Goal: Find specific page/section: Find specific page/section

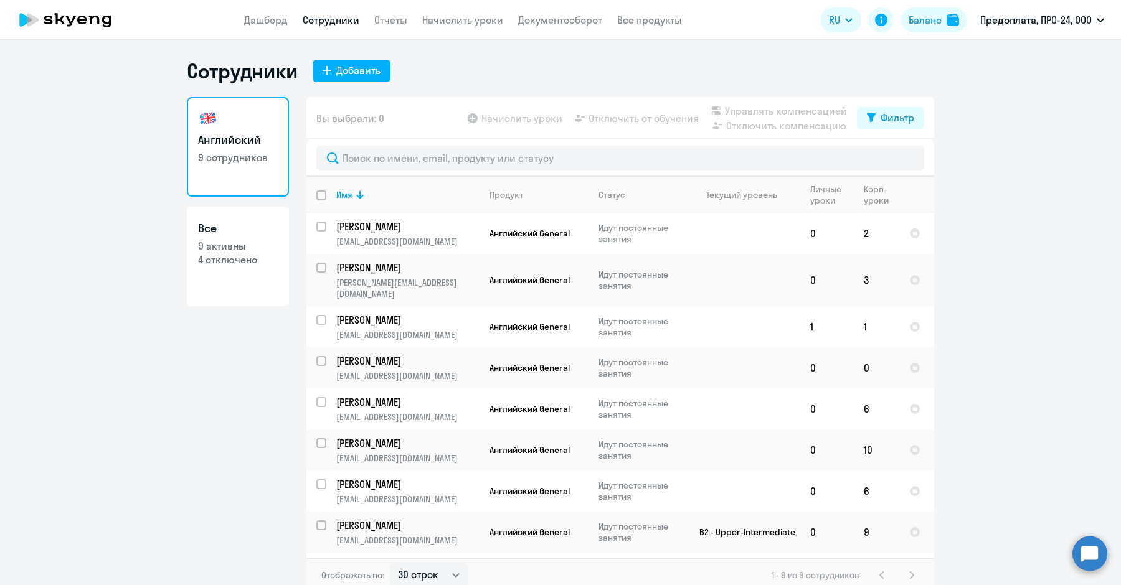
select select "30"
click at [575, 19] on link "Документооборот" at bounding box center [560, 20] width 84 height 12
